Goal: Task Accomplishment & Management: Use online tool/utility

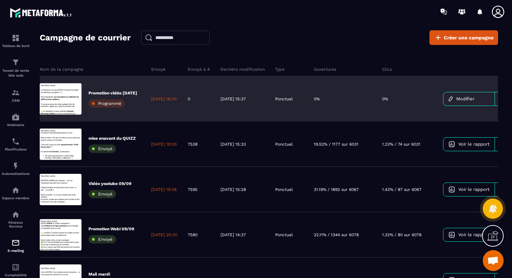
scroll to position [219, 0]
click at [105, 98] on div "Promotion vidéo [DATE] Programmé" at bounding box center [113, 98] width 49 height 17
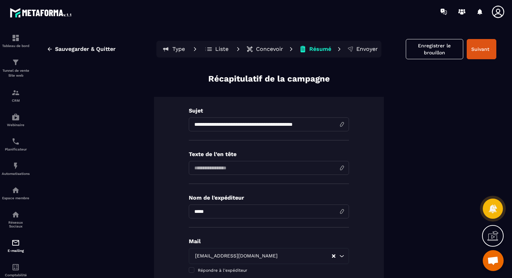
click at [263, 51] on p "Concevoir" at bounding box center [269, 49] width 27 height 7
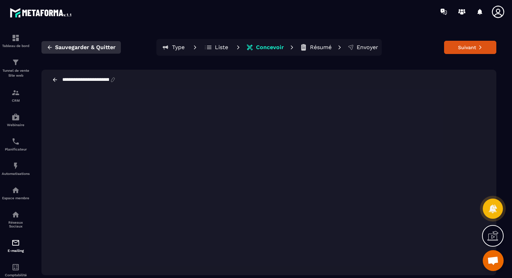
click at [93, 48] on span "Sauvegarder & Quitter" at bounding box center [85, 47] width 61 height 7
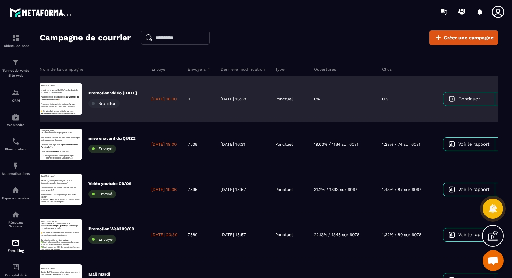
click at [102, 103] on span "Brouillon" at bounding box center [107, 103] width 18 height 5
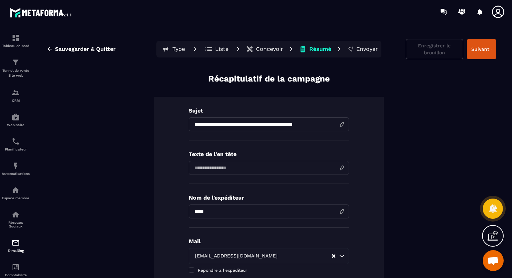
click at [261, 53] on button "Concevoir" at bounding box center [264, 49] width 41 height 14
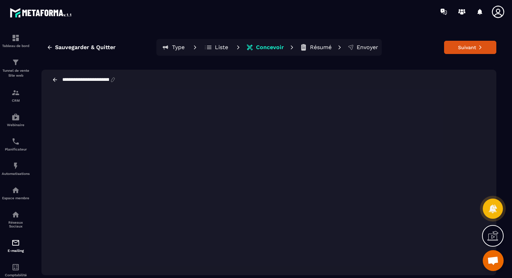
click at [316, 49] on p "Résumé" at bounding box center [321, 47] width 22 height 7
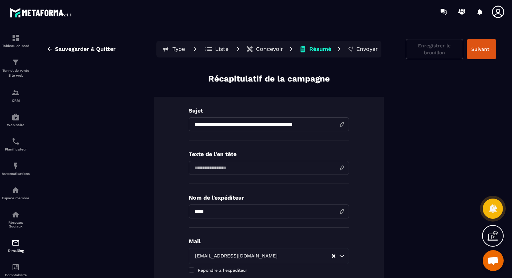
click at [263, 48] on p "Concevoir" at bounding box center [269, 49] width 27 height 7
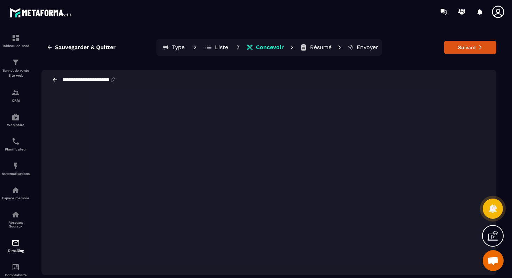
click at [305, 85] on div "**********" at bounding box center [268, 80] width 455 height 20
click at [464, 52] on button "Suivant" at bounding box center [470, 47] width 52 height 13
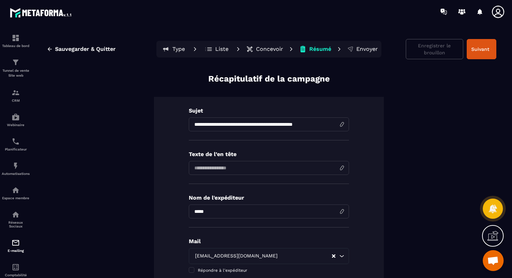
scroll to position [327, 0]
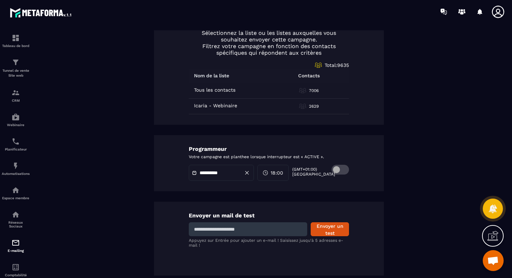
click at [231, 171] on input "**********" at bounding box center [224, 172] width 49 height 5
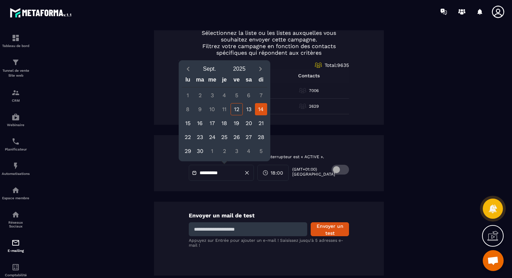
click at [315, 184] on div "**********" at bounding box center [269, 163] width 230 height 56
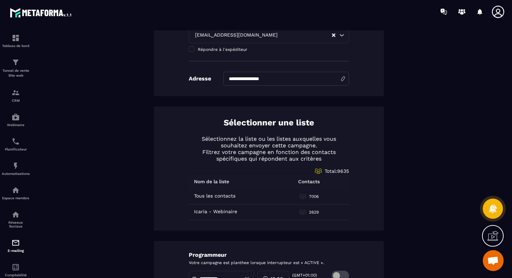
scroll to position [0, 0]
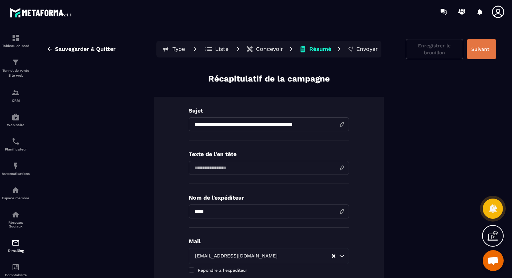
click at [481, 55] on button "Suivant" at bounding box center [482, 49] width 30 height 20
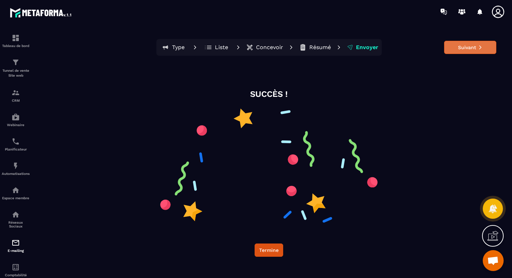
click at [460, 52] on button "Suivant" at bounding box center [470, 47] width 52 height 13
